Goal: Task Accomplishment & Management: Manage account settings

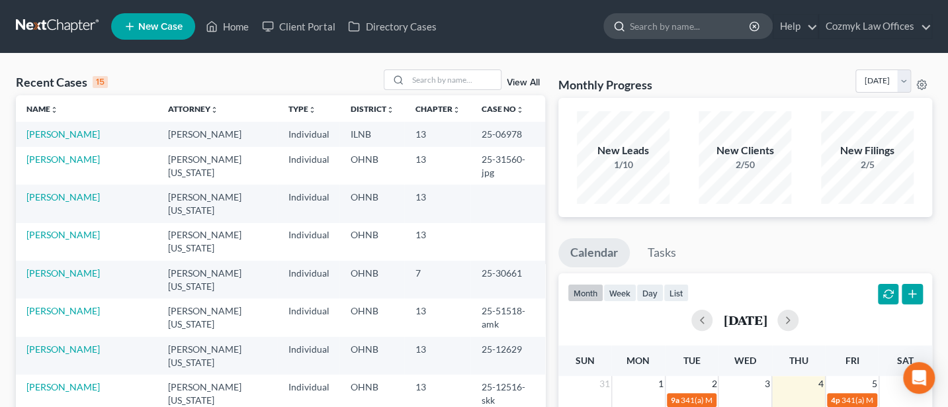
click at [662, 29] on input "search" at bounding box center [690, 26] width 121 height 24
type input "[PERSON_NAME]"
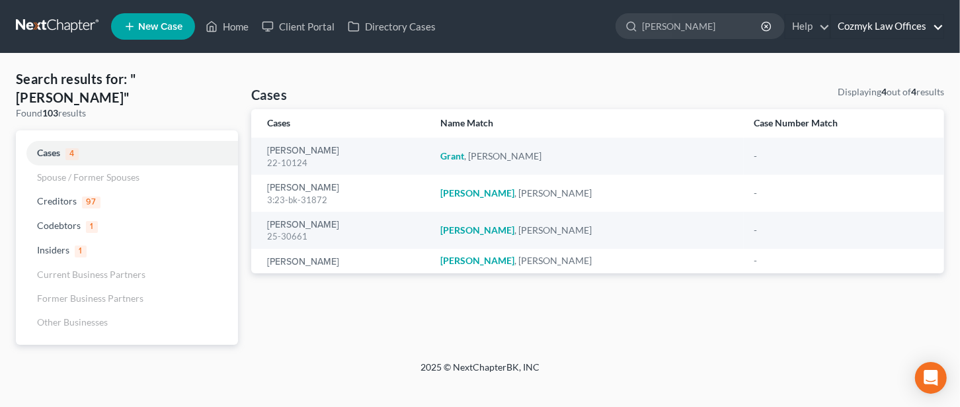
click at [883, 21] on link "Cozmyk Law Offices" at bounding box center [887, 27] width 112 height 24
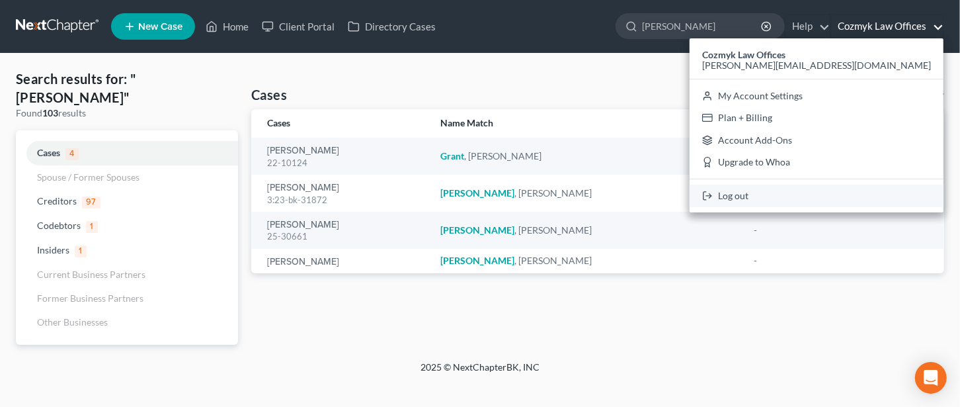
click at [869, 195] on link "Log out" at bounding box center [817, 196] width 254 height 22
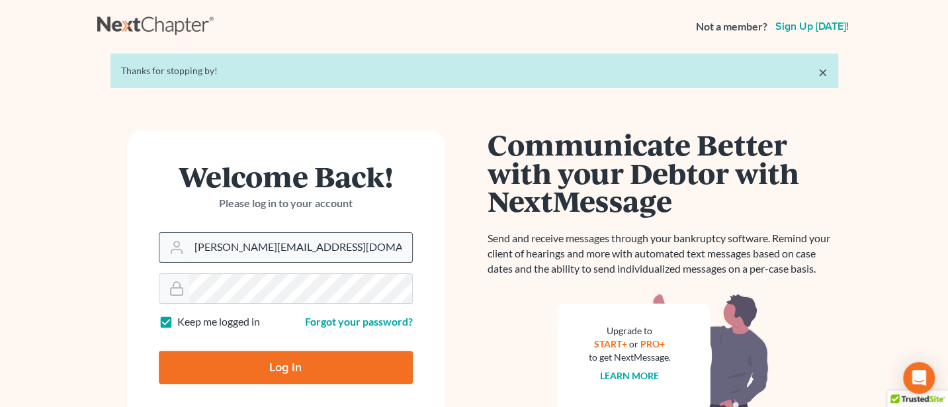
click at [294, 242] on input "Jann@cozmyklaw.com" at bounding box center [300, 247] width 223 height 29
type input "Jann@jwashingtonlaw.com"
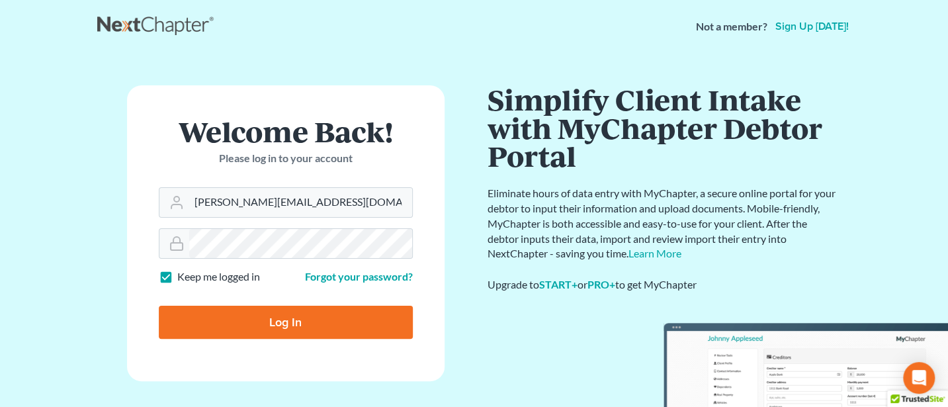
click at [278, 321] on input "Log In" at bounding box center [286, 322] width 254 height 33
type input "Thinking..."
